Goal: Book appointment/travel/reservation

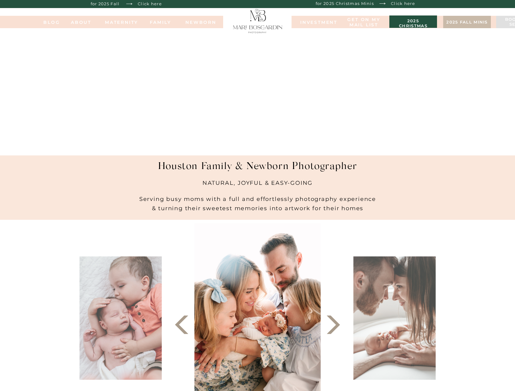
click at [407, 24] on h3 "2025 christmas minis" at bounding box center [412, 22] width 41 height 6
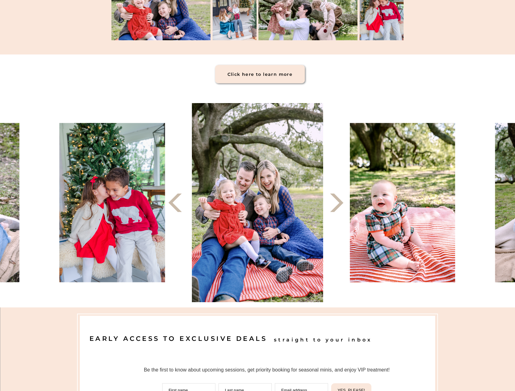
scroll to position [272, 0]
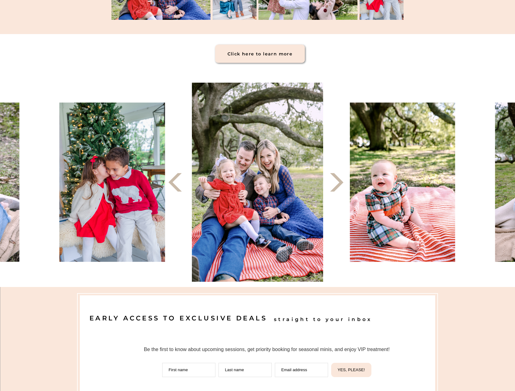
click at [395, 222] on img at bounding box center [402, 181] width 105 height 159
click at [338, 182] on icon at bounding box center [336, 182] width 24 height 24
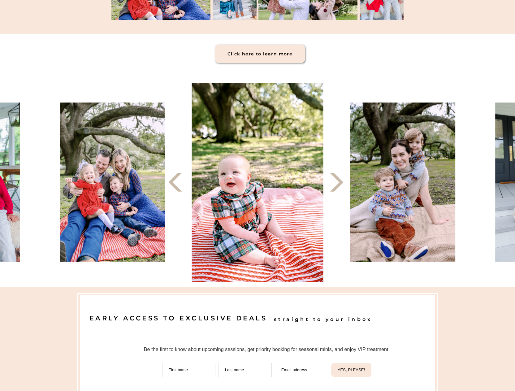
click at [336, 182] on icon at bounding box center [336, 182] width 24 height 24
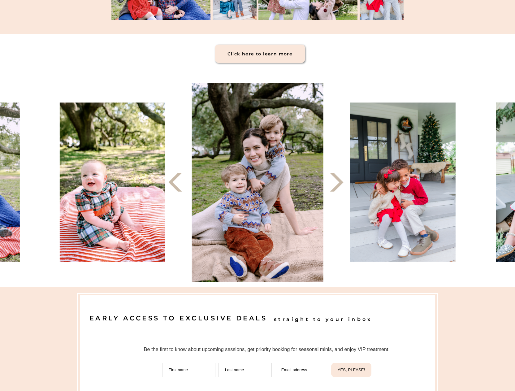
click at [337, 182] on icon at bounding box center [336, 182] width 24 height 24
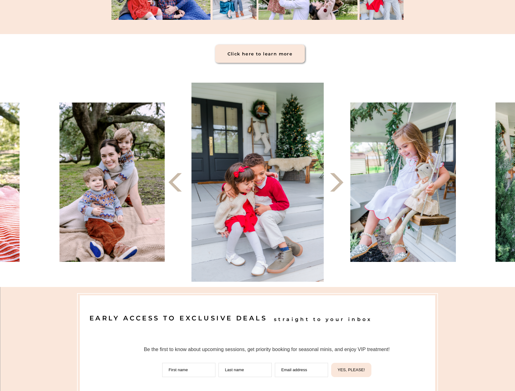
click at [337, 182] on icon at bounding box center [336, 182] width 24 height 24
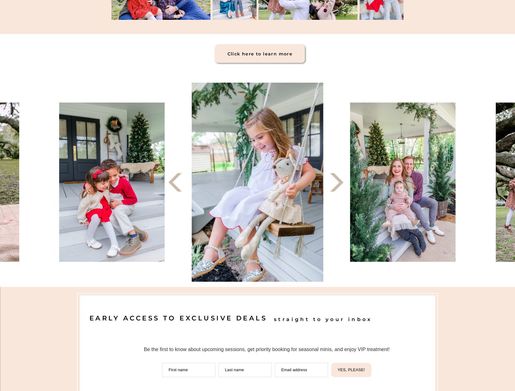
click at [337, 182] on icon at bounding box center [336, 182] width 24 height 24
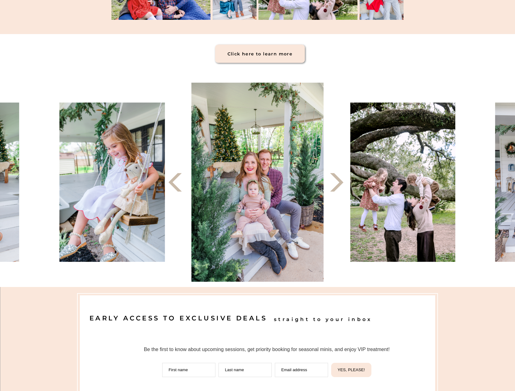
click at [337, 183] on icon at bounding box center [336, 182] width 24 height 24
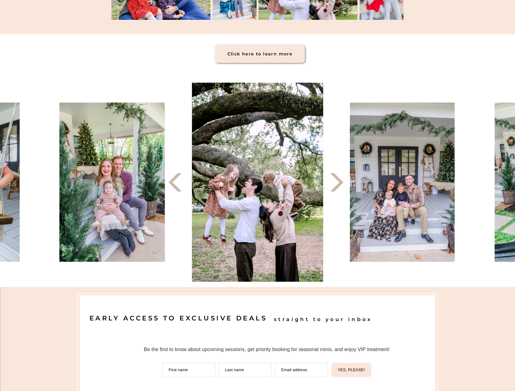
click at [337, 183] on icon at bounding box center [336, 182] width 24 height 24
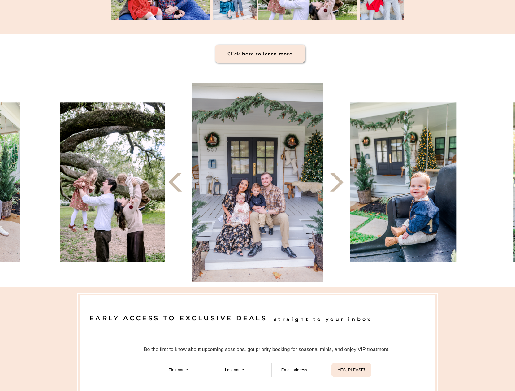
click at [337, 183] on icon at bounding box center [336, 182] width 24 height 24
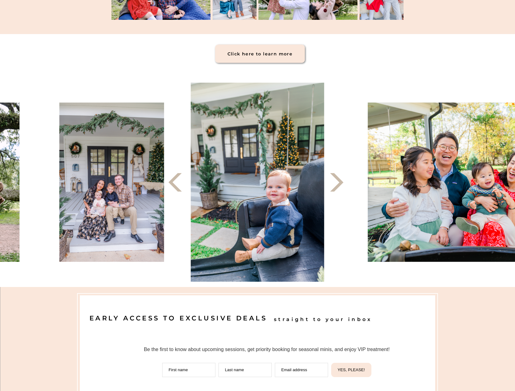
click at [337, 183] on icon at bounding box center [336, 182] width 24 height 24
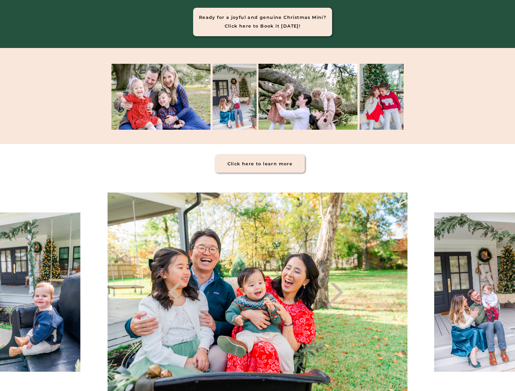
scroll to position [0, 0]
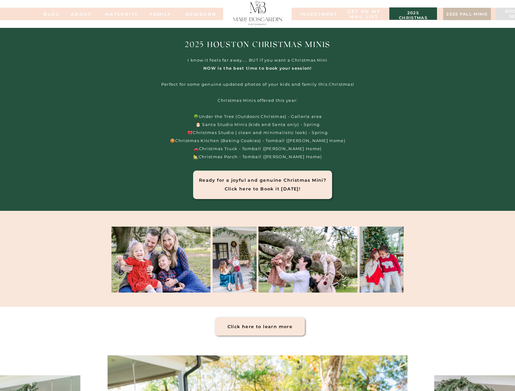
click at [460, 16] on h3 "2025 fall minis" at bounding box center [466, 15] width 41 height 6
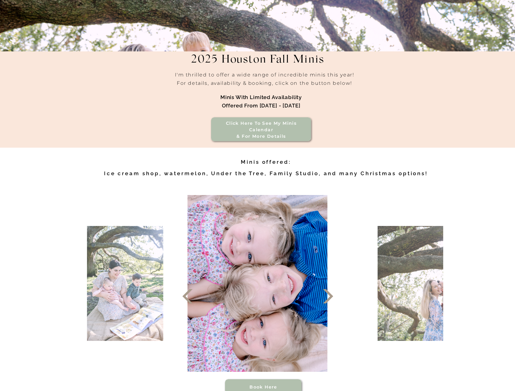
scroll to position [158, 0]
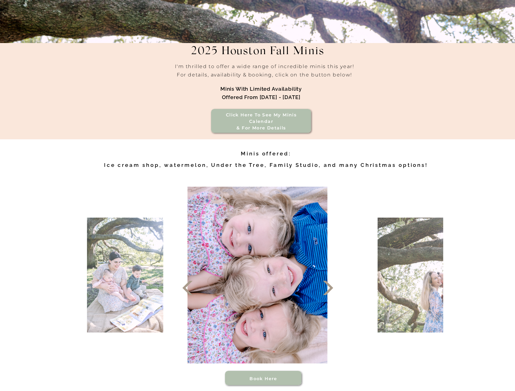
click at [251, 119] on h3 "Click here to see my minis calendar & for more details" at bounding box center [261, 118] width 88 height 13
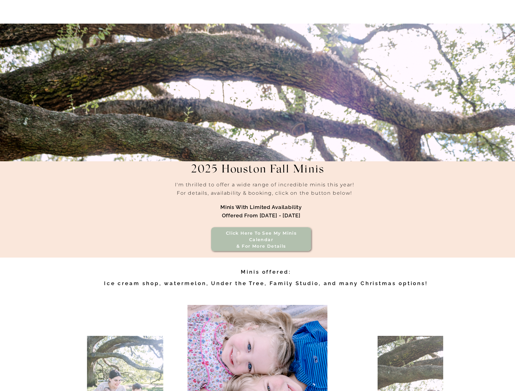
scroll to position [0, 0]
